Goal: Transaction & Acquisition: Purchase product/service

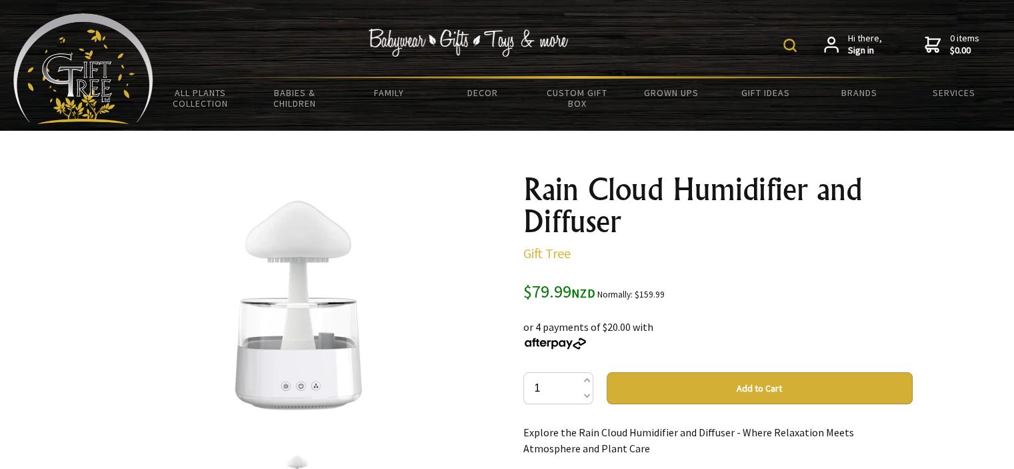
click at [792, 40] on img at bounding box center [790, 45] width 13 height 13
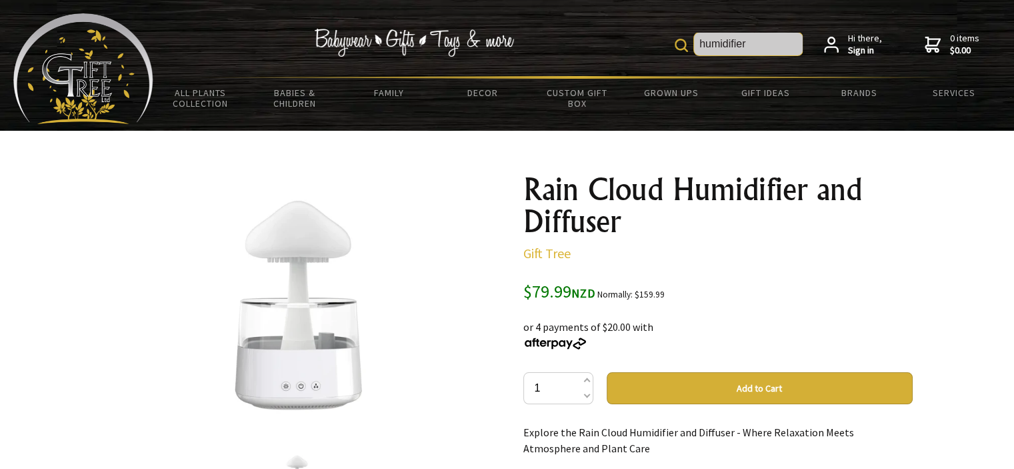
type input "humidifier"
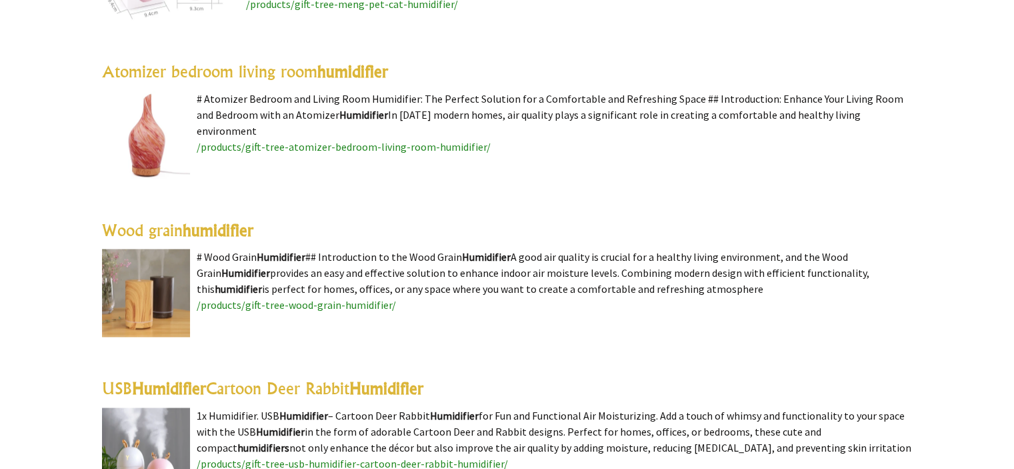
scroll to position [1787, 0]
click at [181, 283] on img at bounding box center [146, 291] width 88 height 88
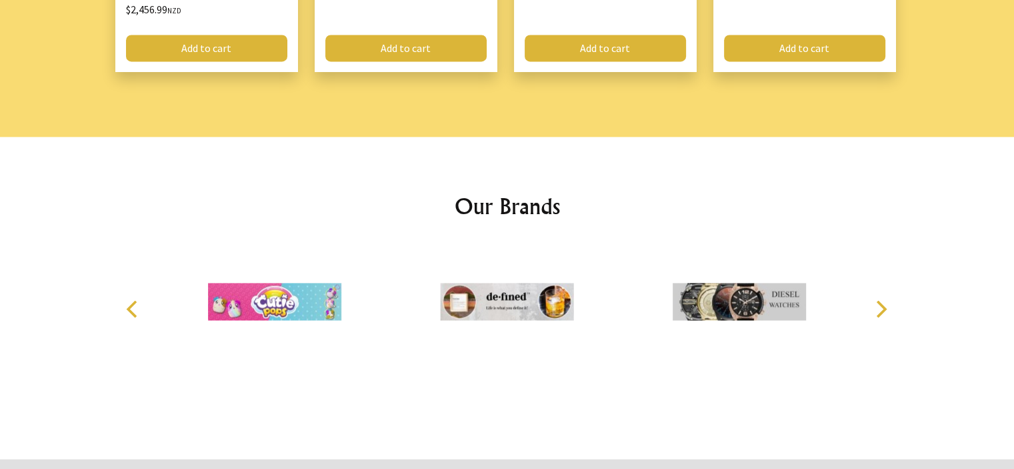
scroll to position [1951, 0]
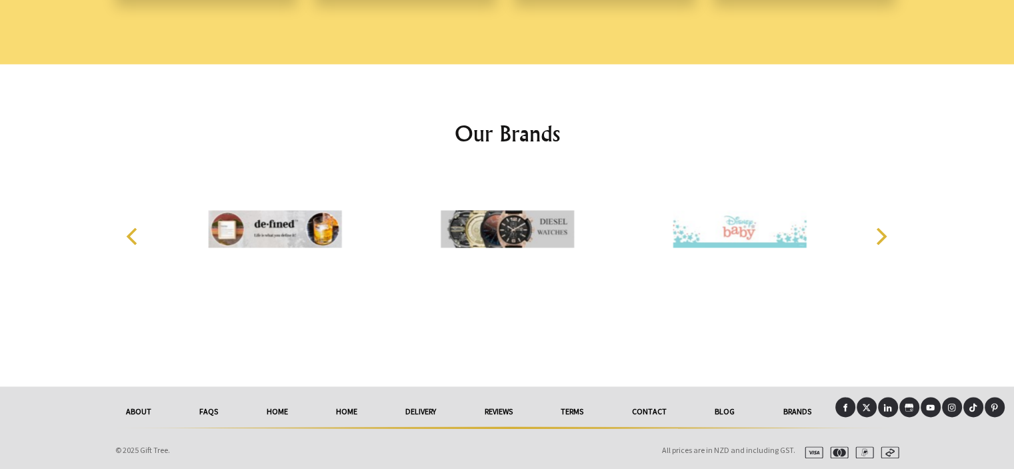
click at [215, 409] on link "FAQs" at bounding box center [208, 411] width 67 height 29
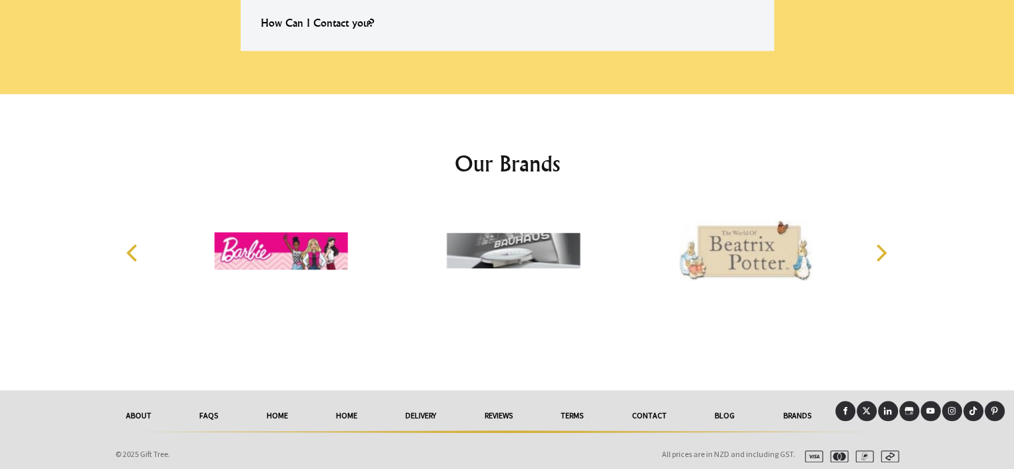
scroll to position [1095, 0]
